Goal: Task Accomplishment & Management: Complete application form

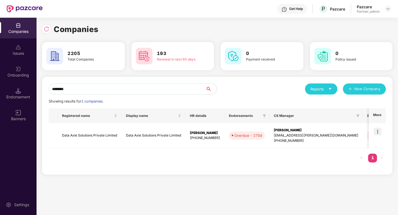
click at [113, 89] on input "********" at bounding box center [127, 89] width 157 height 11
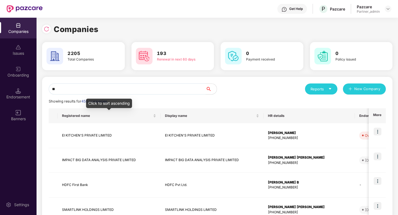
type input "*"
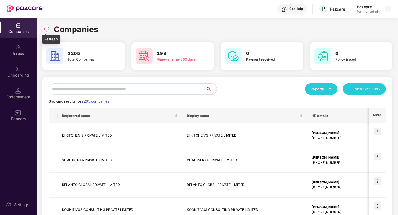
click at [47, 31] on img at bounding box center [47, 29] width 6 height 6
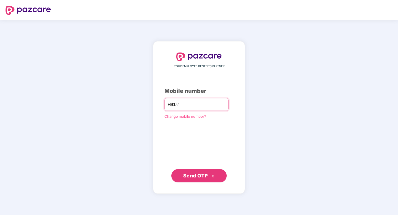
click at [204, 110] on div "+91" at bounding box center [196, 104] width 64 height 13
click at [209, 104] on input "number" at bounding box center [202, 104] width 45 height 9
type input "**********"
click at [206, 174] on span "Send OTP" at bounding box center [195, 176] width 25 height 6
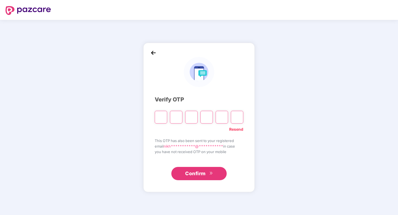
type input "*"
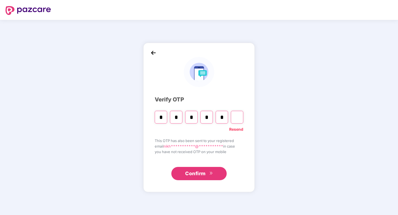
type input "*"
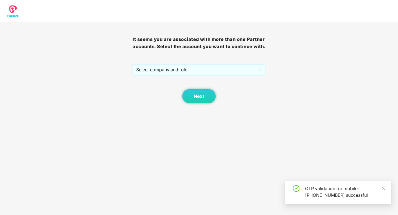
click at [200, 71] on span "Select company and role" at bounding box center [198, 70] width 125 height 11
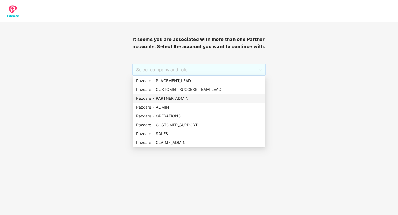
click at [178, 96] on div "Pazcare - PARTNER_ADMIN" at bounding box center [199, 99] width 126 height 6
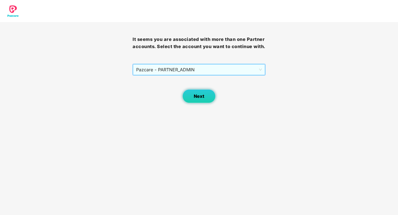
click at [195, 95] on span "Next" at bounding box center [199, 96] width 11 height 5
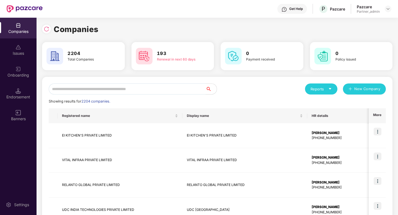
click at [91, 88] on input "text" at bounding box center [127, 89] width 157 height 11
click at [124, 91] on input "text" at bounding box center [127, 89] width 157 height 11
